Goal: Task Accomplishment & Management: Complete application form

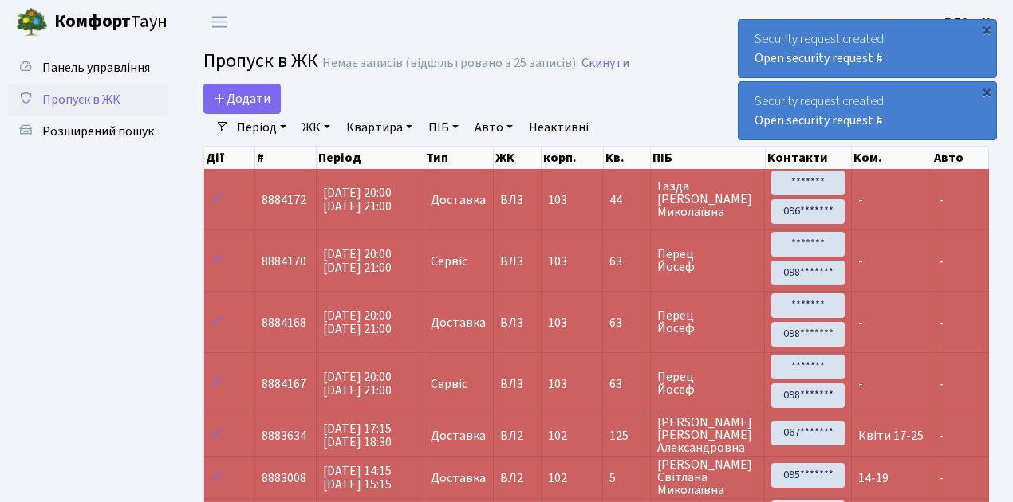
select select "25"
click at [271, 108] on link "Додати" at bounding box center [241, 99] width 77 height 30
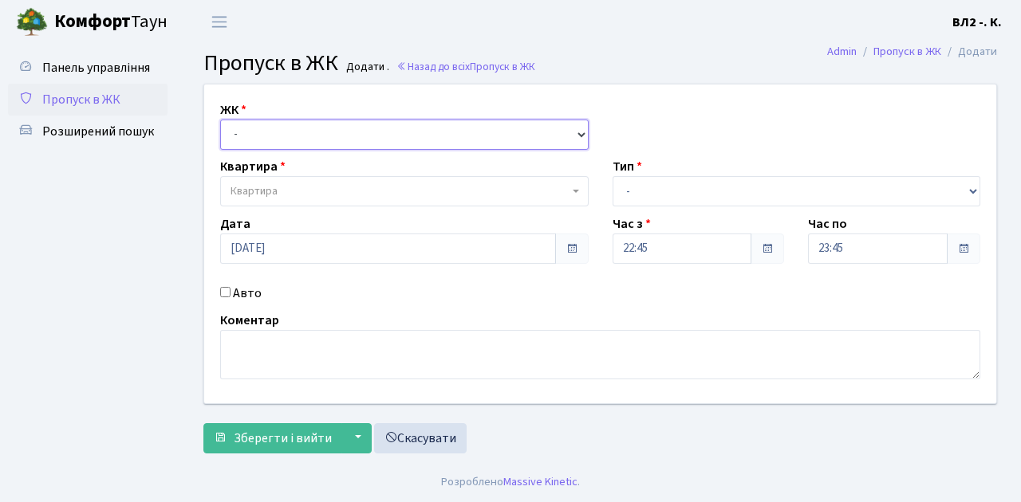
drag, startPoint x: 578, startPoint y: 132, endPoint x: 569, endPoint y: 131, distance: 8.9
click at [578, 132] on select "- ВЛ1, Ужгородський пров., 4/1 ВЛ2, Голосіївський просп., 76 ВЛ3, пр.Голосіївсь…" at bounding box center [404, 135] width 368 height 30
select select "317"
click at [220, 120] on select "- ВЛ1, Ужгородський пров., 4/1 ВЛ2, Голосіївський просп., 76 ВЛ3, пр.Голосіївсь…" at bounding box center [404, 135] width 368 height 30
select select
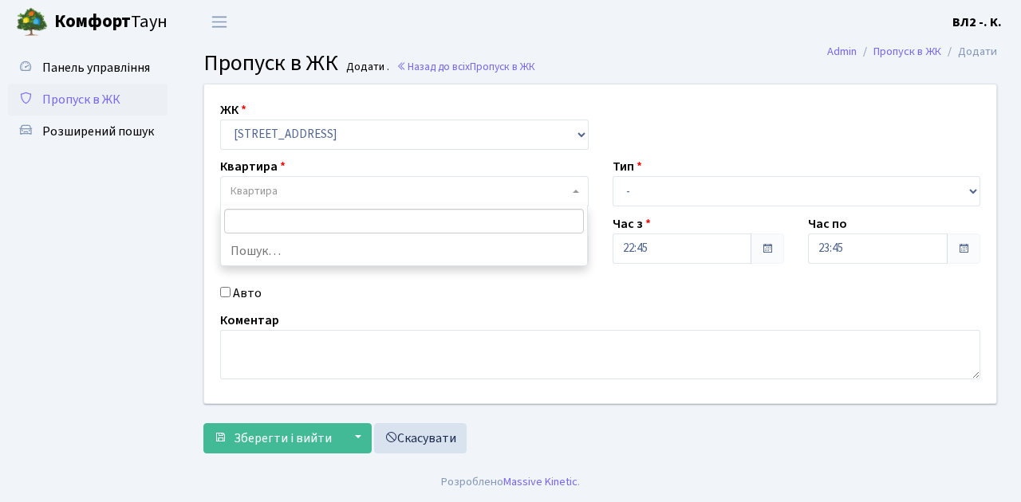
drag, startPoint x: 569, startPoint y: 190, endPoint x: 592, endPoint y: 183, distance: 23.5
click at [569, 190] on span "Квартира" at bounding box center [404, 191] width 368 height 30
type input "104"
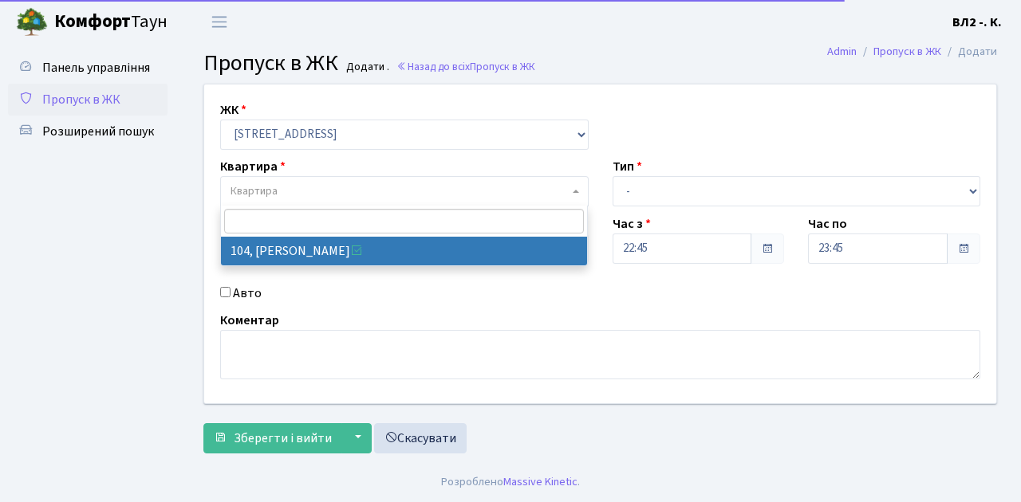
select select "38248"
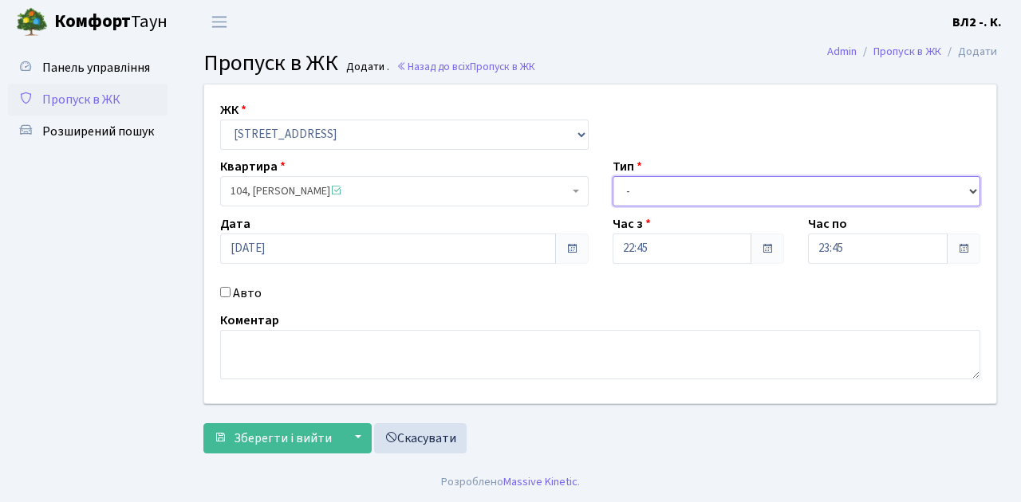
click at [970, 191] on select "- Доставка Таксі Гості Сервіс" at bounding box center [797, 191] width 368 height 30
select select "1"
click at [613, 176] on select "- Доставка Таксі Гості Сервіс" at bounding box center [797, 191] width 368 height 30
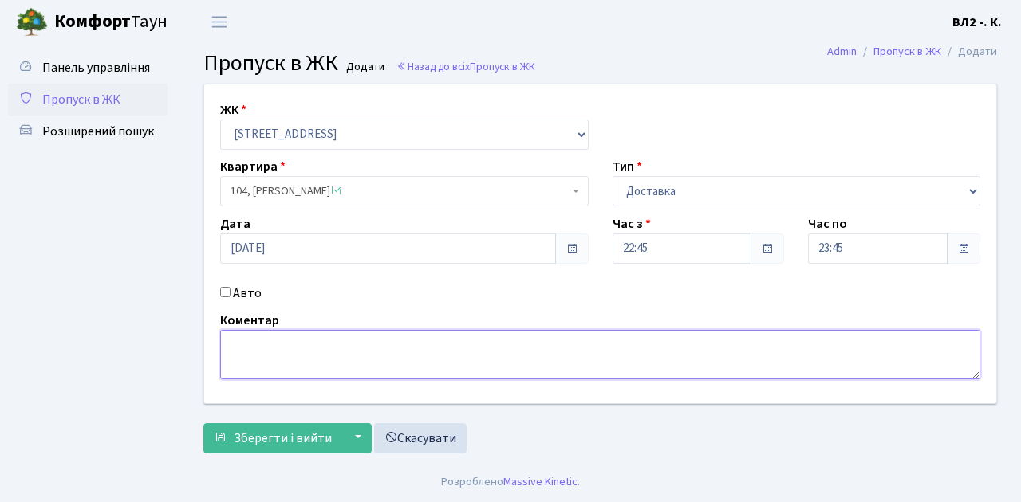
click at [257, 337] on textarea at bounding box center [600, 354] width 760 height 49
type textarea "22-46"
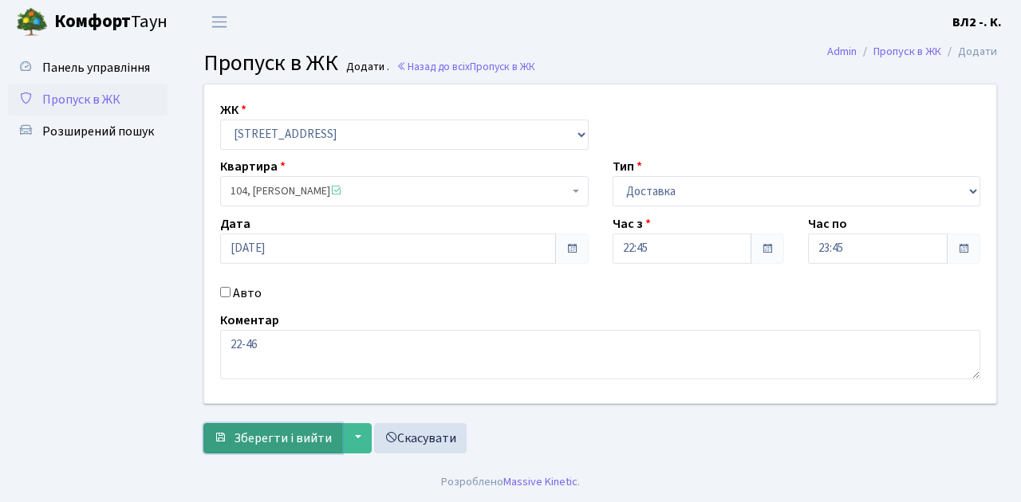
click at [271, 442] on span "Зберегти і вийти" at bounding box center [283, 439] width 98 height 18
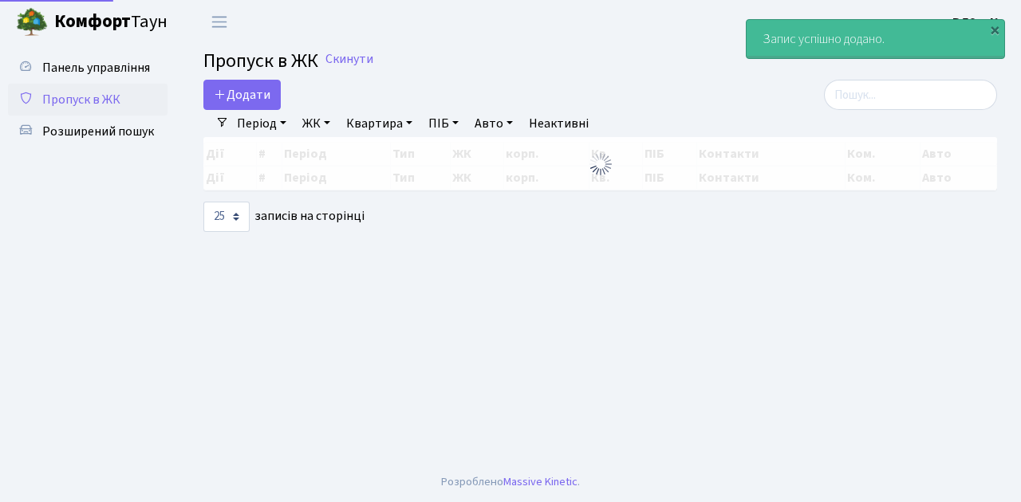
select select "25"
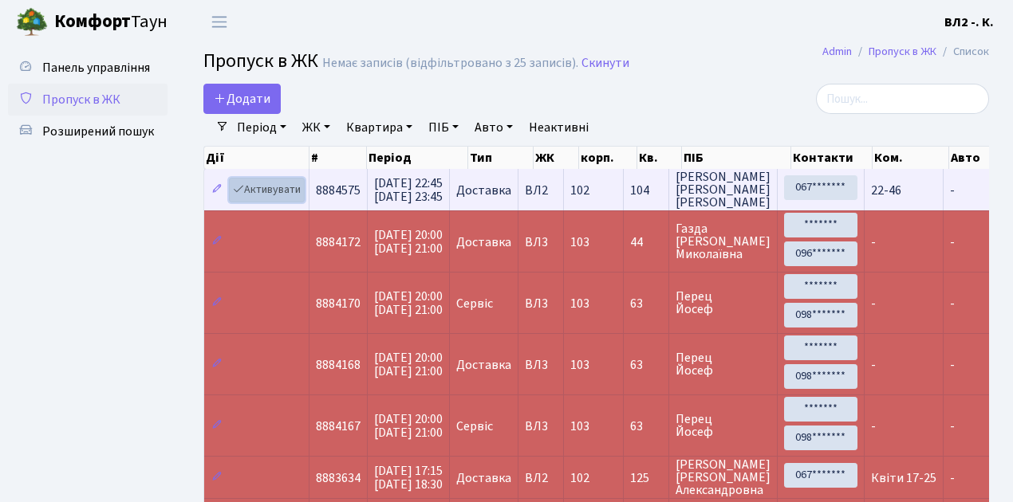
click at [294, 200] on link "Активувати" at bounding box center [267, 190] width 76 height 25
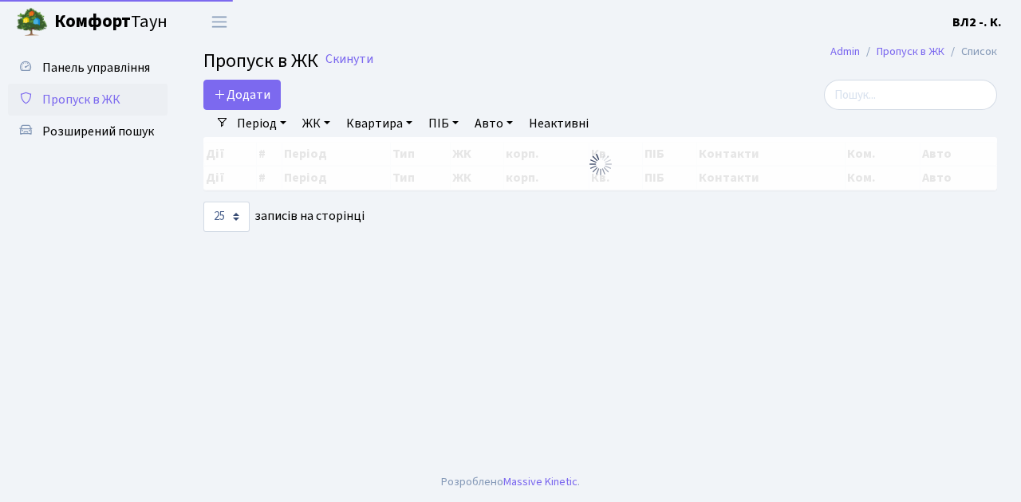
select select "25"
